Goal: Find contact information: Find contact information

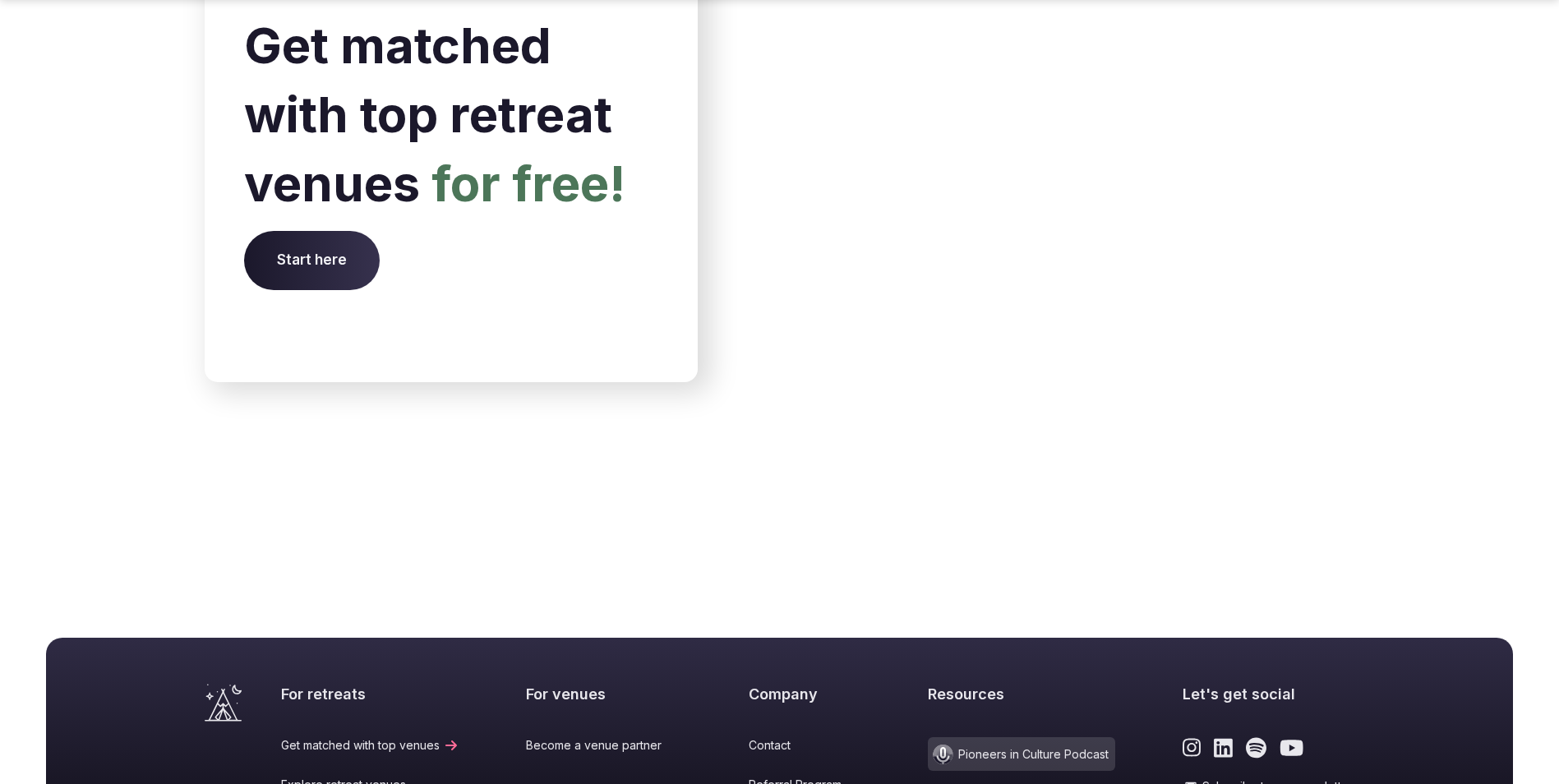
scroll to position [6781, 0]
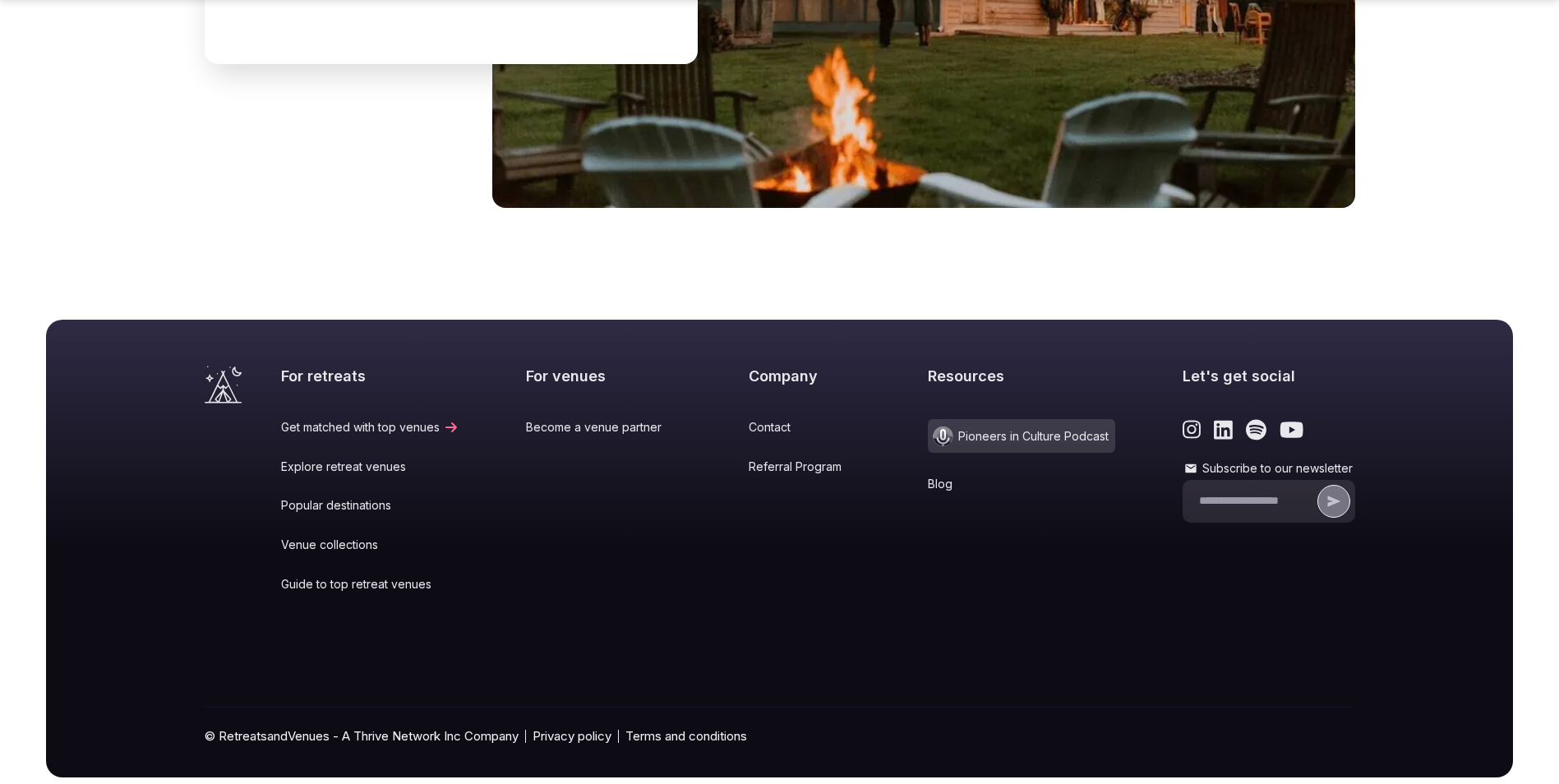
click at [748, 419] on link "Contact" at bounding box center [805, 426] width 113 height 17
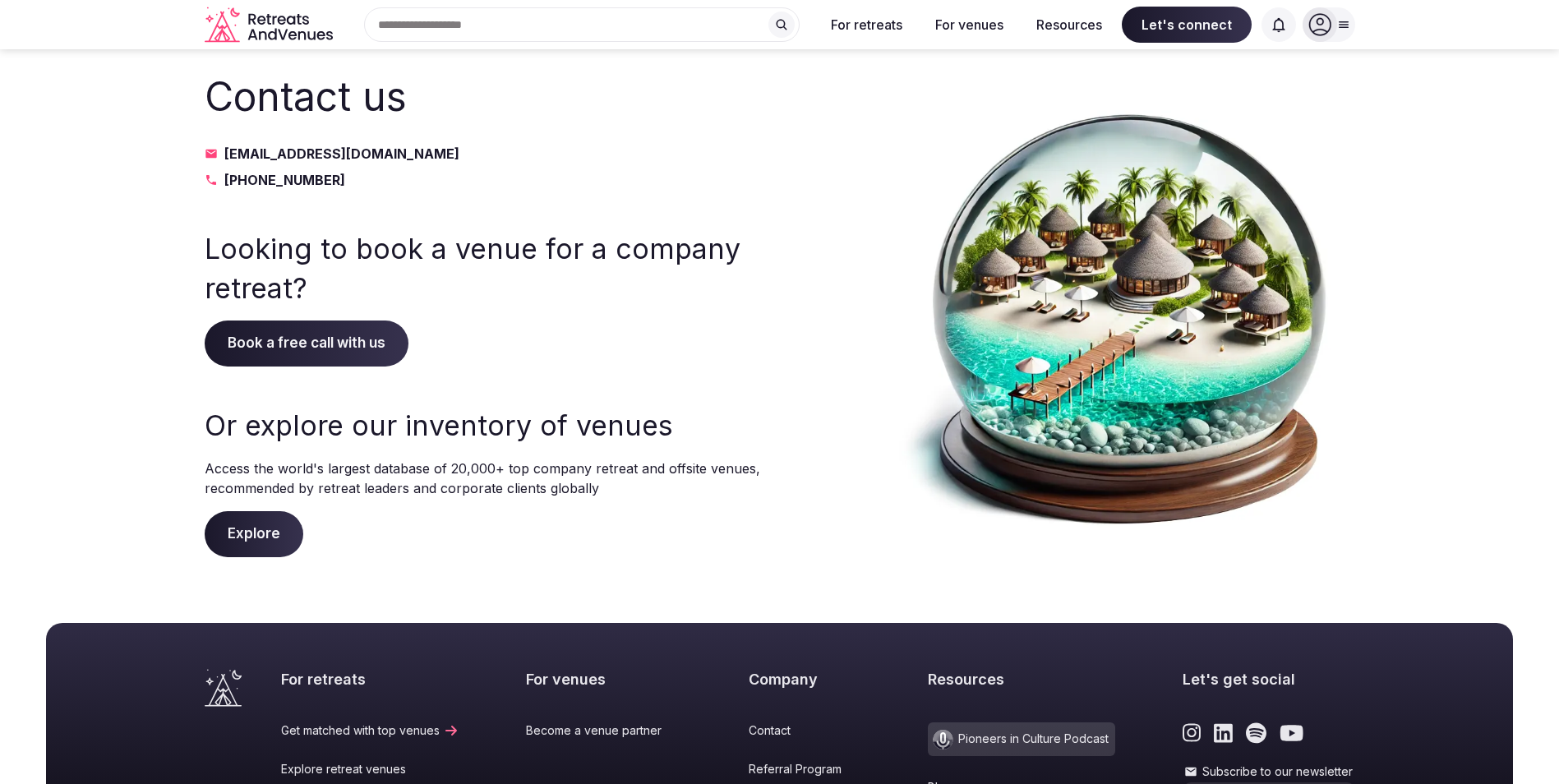
click at [1347, 25] on icon at bounding box center [1344, 25] width 14 height 14
click at [1352, 26] on div at bounding box center [1338, 25] width 35 height 35
click at [286, 30] on icon "Retreats and Venues company logo" at bounding box center [270, 25] width 131 height 37
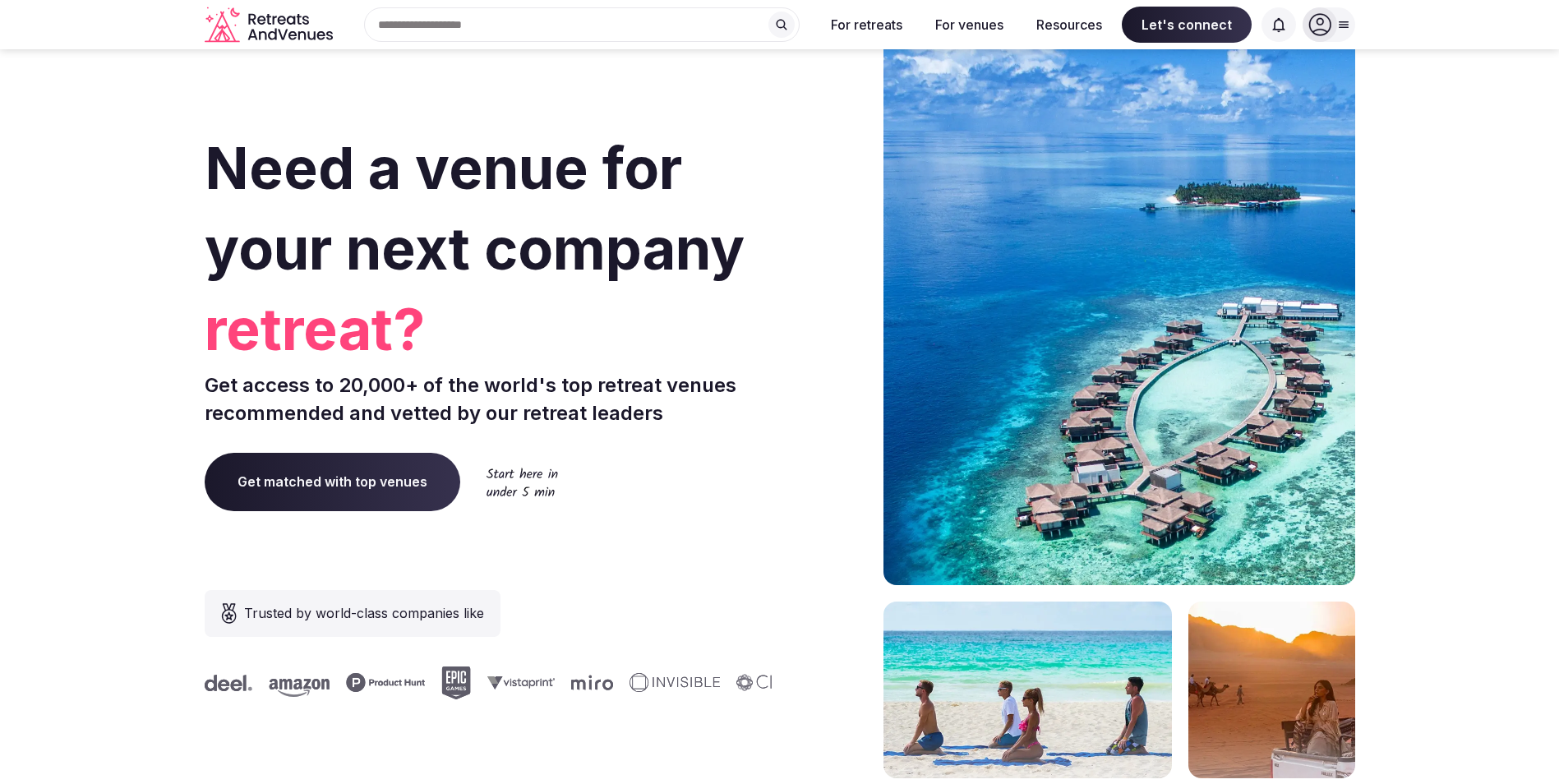
click at [57, 321] on section "Need a venue for your next company retreat? Get access to 20,000+ of the world'…" at bounding box center [780, 492] width 1559 height 990
drag, startPoint x: 343, startPoint y: 38, endPoint x: 253, endPoint y: 14, distance: 93.1
click at [253, 14] on div "Search Popular Destinations [GEOGRAPHIC_DATA], [GEOGRAPHIC_DATA] [GEOGRAPHIC_DA…" at bounding box center [780, 25] width 1151 height 51
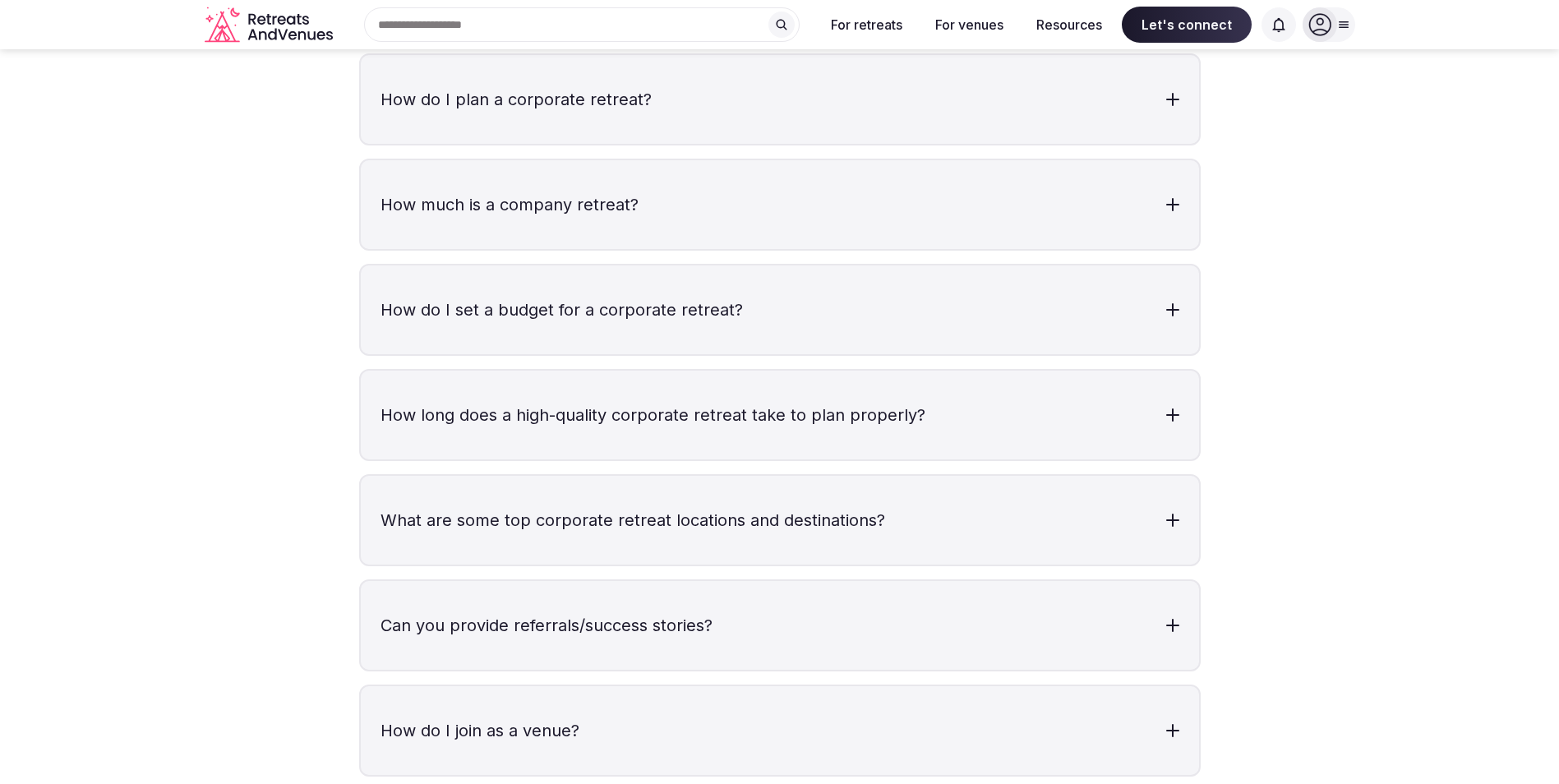
scroll to position [5302, 0]
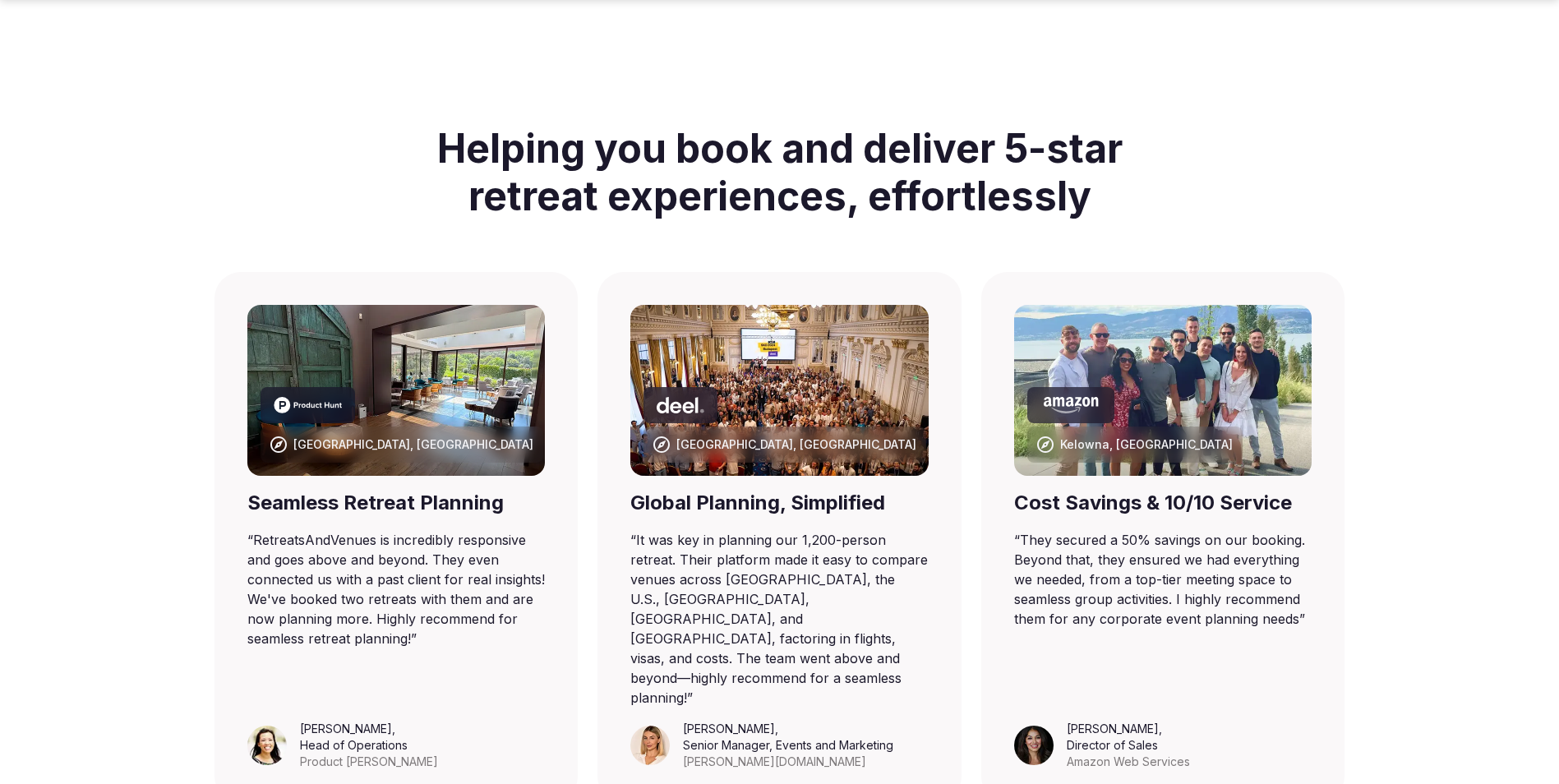
scroll to position [903, 0]
